Goal: Task Accomplishment & Management: Manage account settings

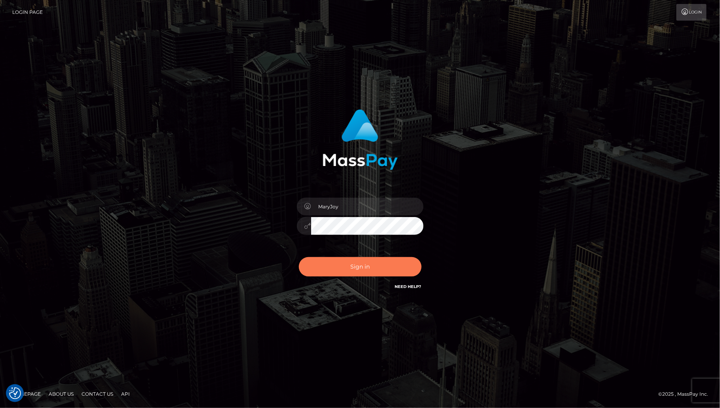
click at [353, 267] on button "Sign in" at bounding box center [360, 266] width 123 height 19
click at [353, 267] on div "Sign in Need Help?" at bounding box center [360, 269] width 139 height 35
type input "MaryJoy"
click at [384, 261] on button "Sign in" at bounding box center [360, 266] width 123 height 19
click at [384, 261] on div "Sign in Need Help?" at bounding box center [360, 269] width 139 height 35
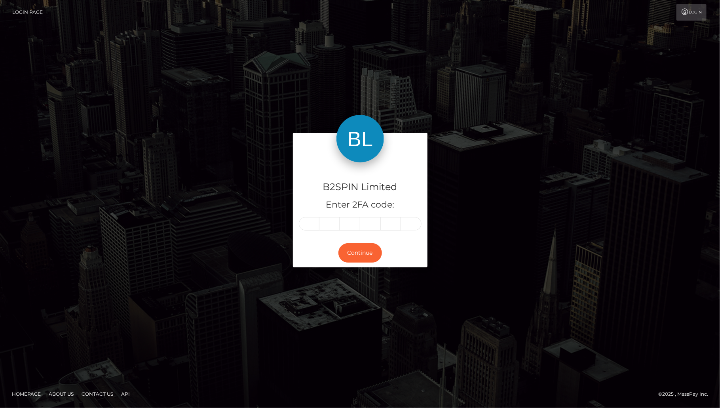
click at [303, 225] on input "text" at bounding box center [309, 223] width 21 height 13
type input "5"
type input "3"
type input "4"
type input "5"
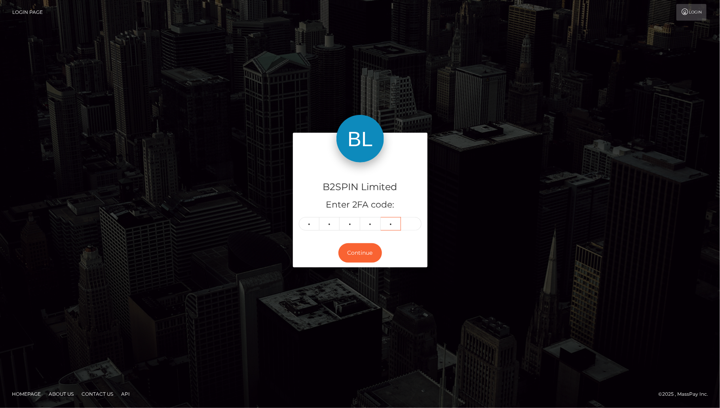
type input "8"
type input "7"
click at [370, 252] on button "Continue" at bounding box center [361, 252] width 44 height 19
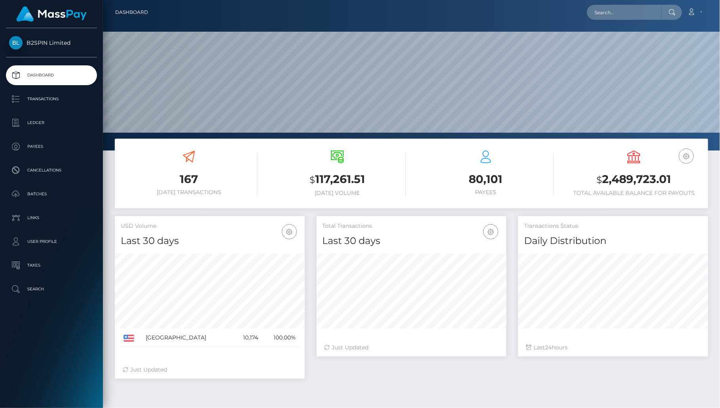
scroll to position [140, 190]
drag, startPoint x: 625, startPoint y: 6, endPoint x: 628, endPoint y: 10, distance: 4.8
click at [625, 6] on input "text" at bounding box center [624, 12] width 74 height 15
click at [629, 10] on input "text" at bounding box center [624, 12] width 74 height 15
paste input "039e9362-2edb-4723-833b-bf30d613d44d"
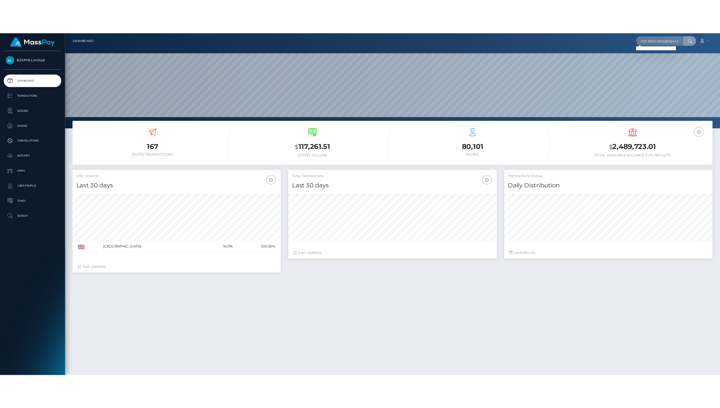
scroll to position [0, 0]
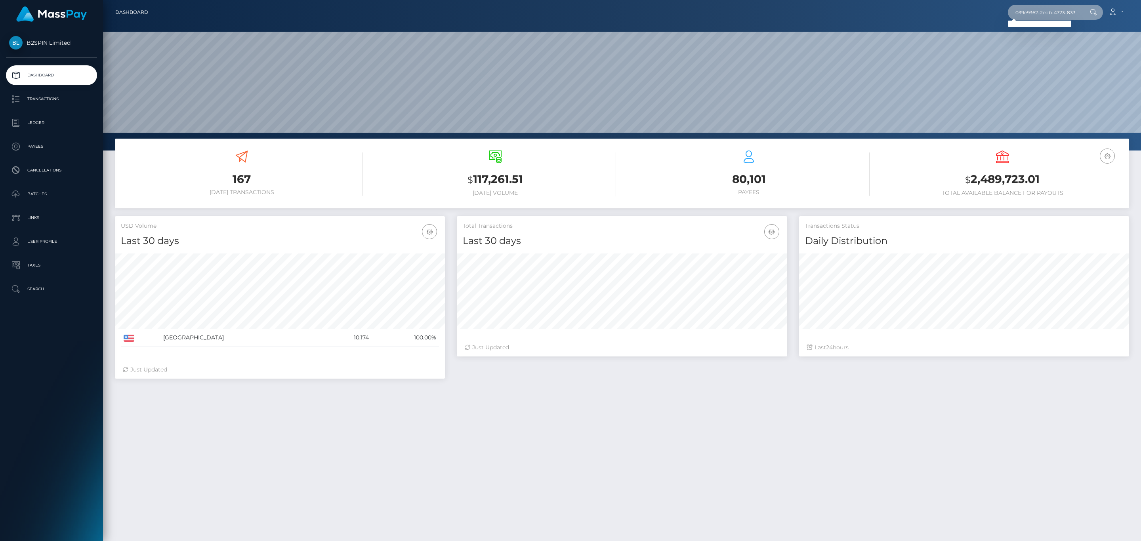
click at [720, 13] on input "039e9362-2edb-4723-833b-bf30d613d44d" at bounding box center [1045, 12] width 74 height 15
paste input "2085227897"
type input "2085227897"
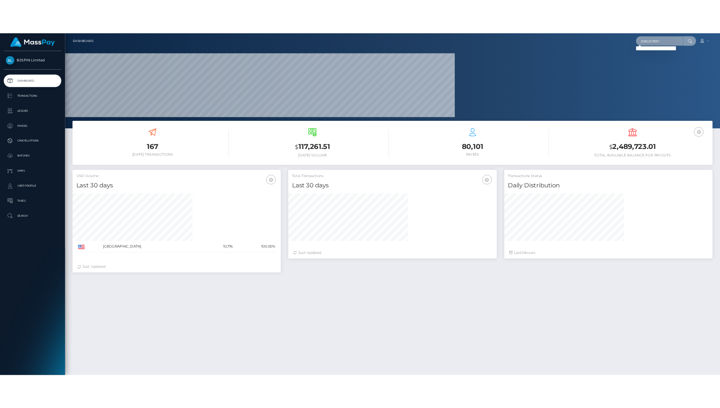
scroll to position [395941, 395892]
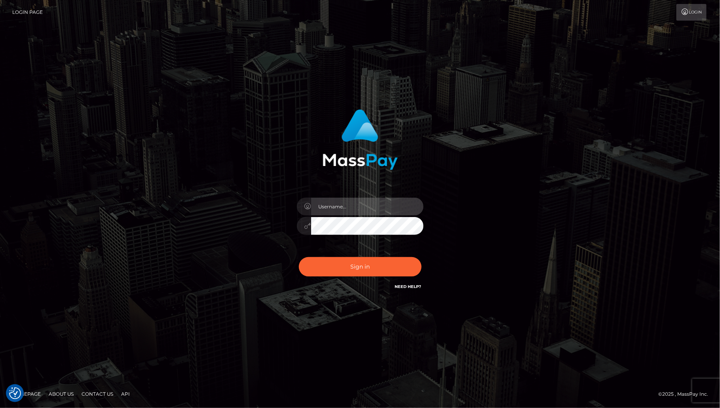
type input "MaryJoy"
drag, startPoint x: 322, startPoint y: 349, endPoint x: 342, endPoint y: 352, distance: 20.1
click at [322, 349] on div "MaryJoy Sign in" at bounding box center [360, 204] width 720 height 320
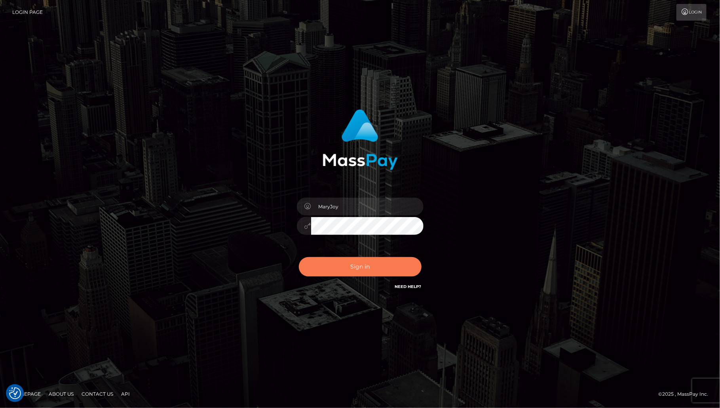
click at [347, 264] on button "Sign in" at bounding box center [360, 266] width 123 height 19
